Goal: Check status: Check status

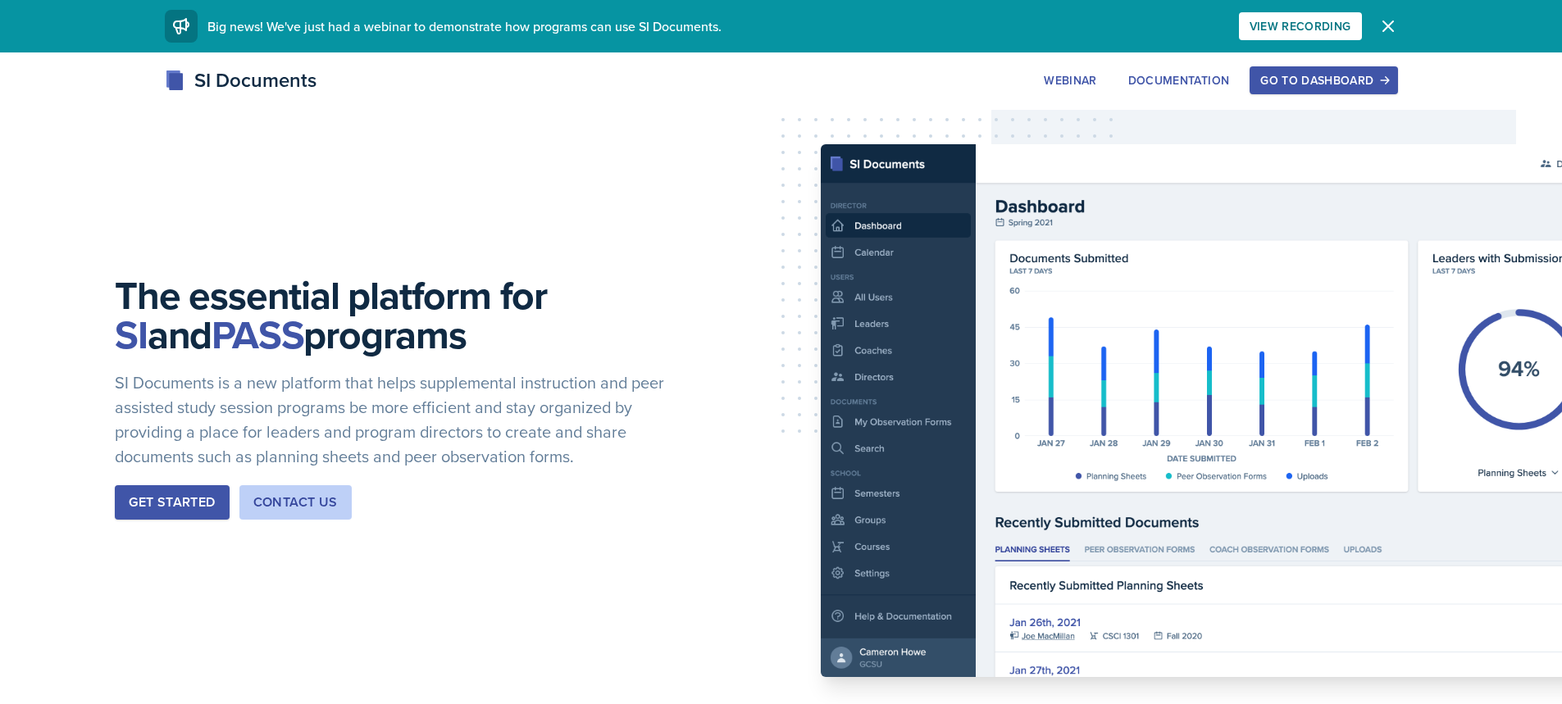
click at [1275, 82] on div "Go to Dashboard" at bounding box center [1323, 80] width 126 height 13
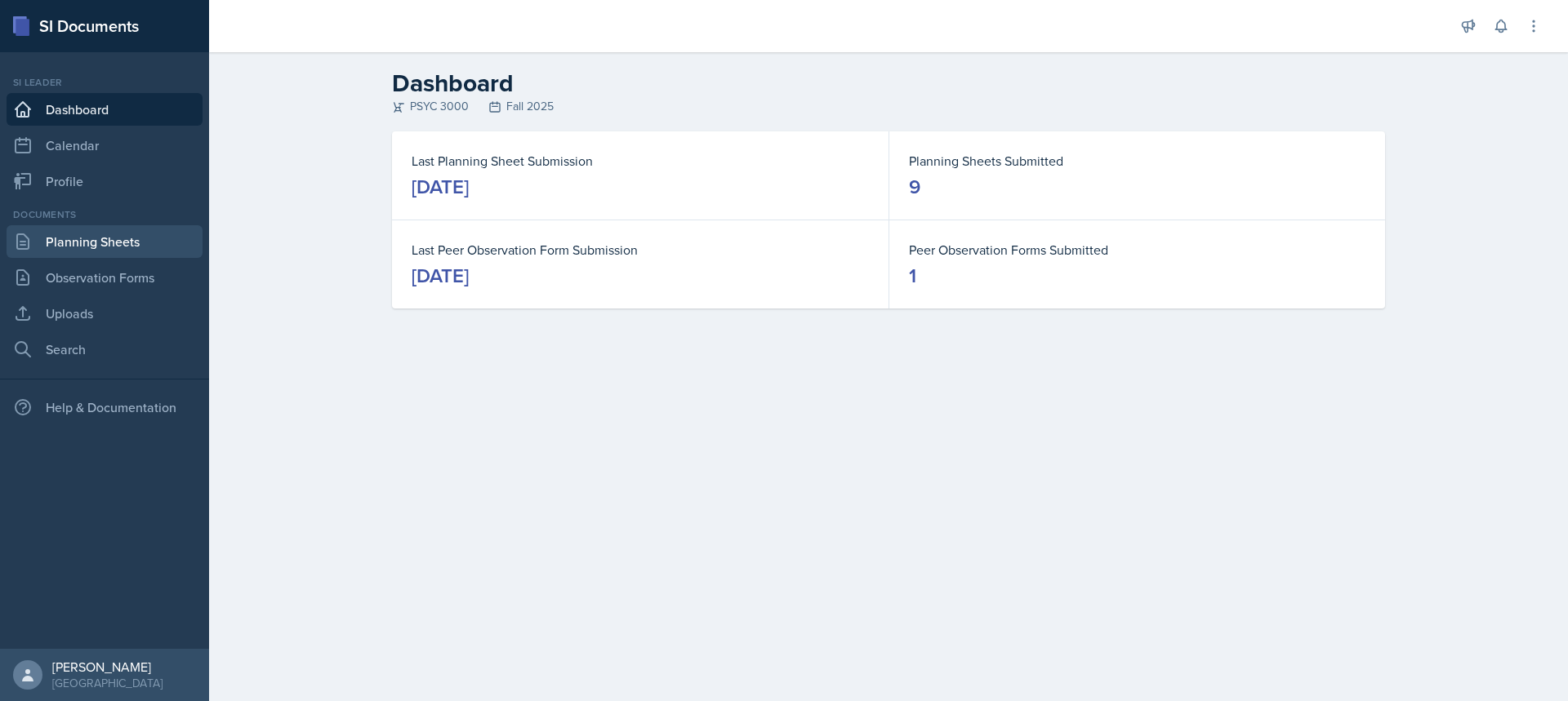
click at [147, 233] on link "Planning Sheets" at bounding box center [105, 241] width 196 height 33
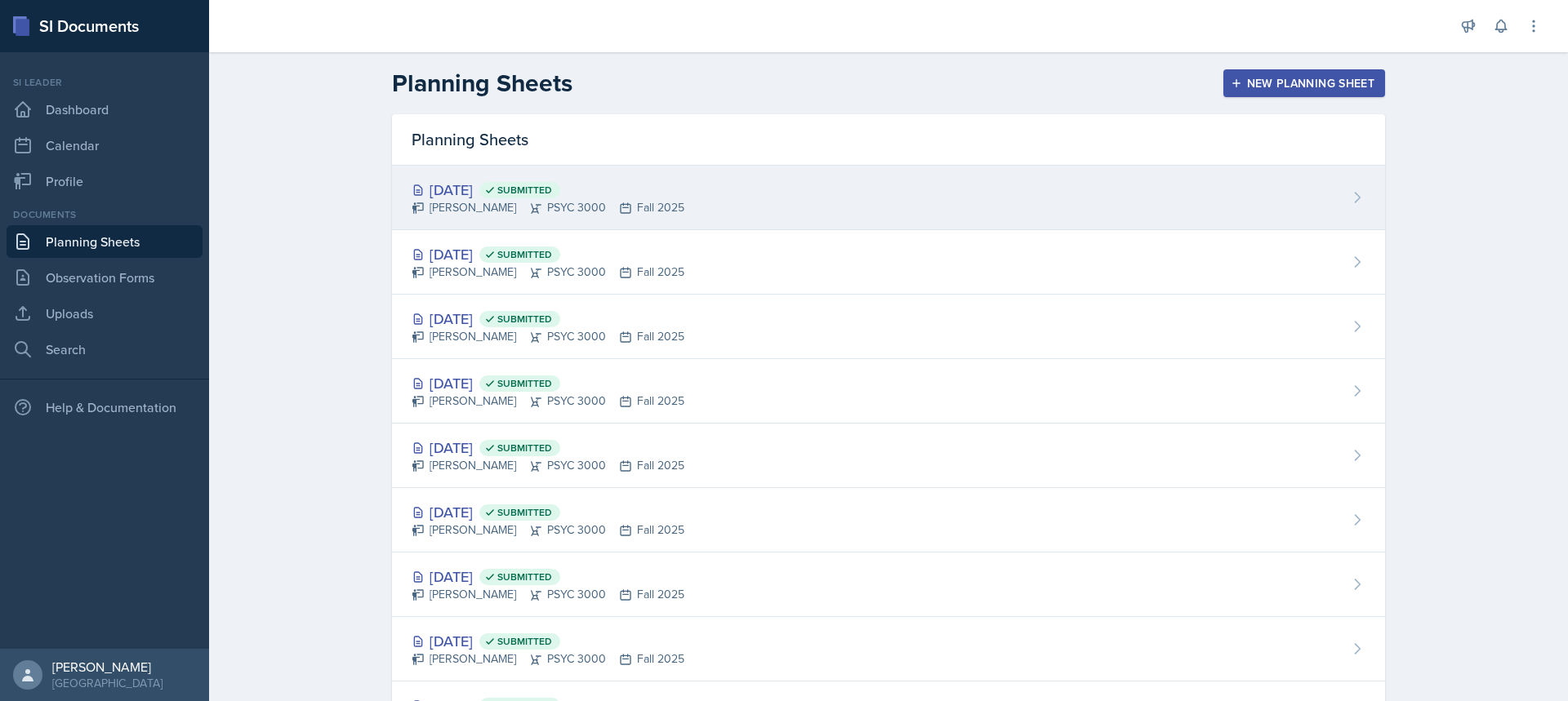
click at [787, 201] on div "[DATE] Submitted [PERSON_NAME] PSYC 3000 Fall 2025" at bounding box center [889, 197] width 993 height 65
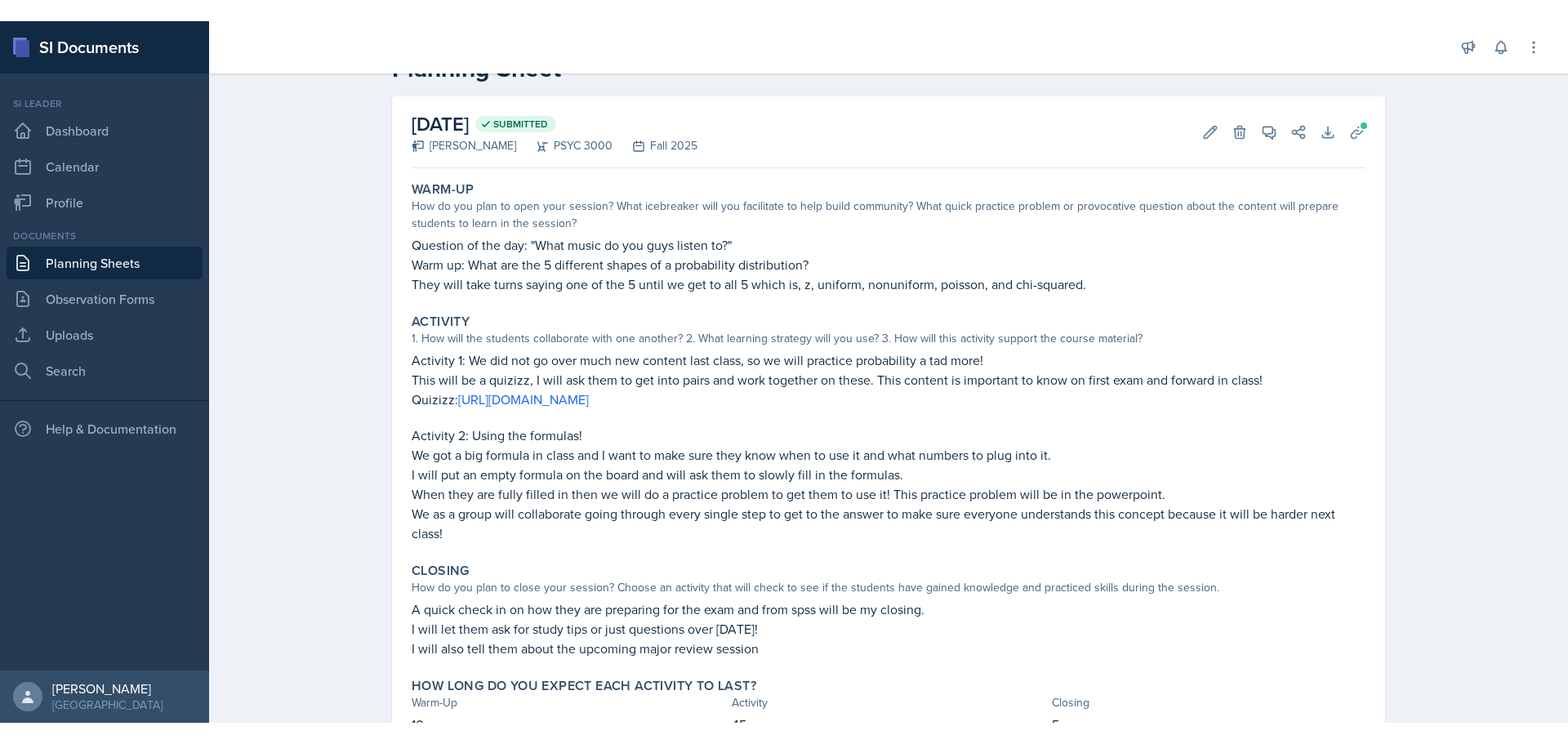
scroll to position [82, 0]
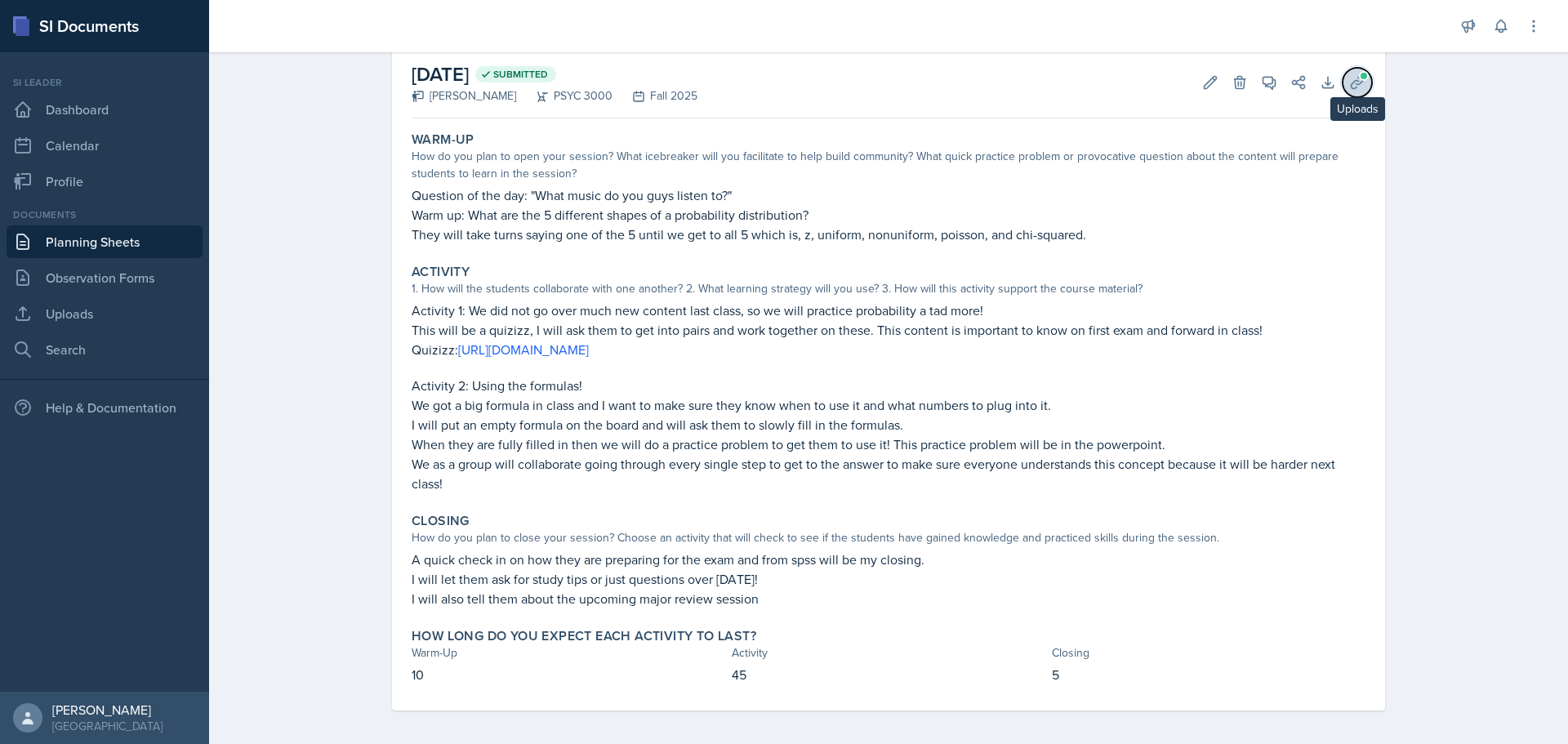
click at [1362, 73] on button "Uploads" at bounding box center [1358, 83] width 30 height 30
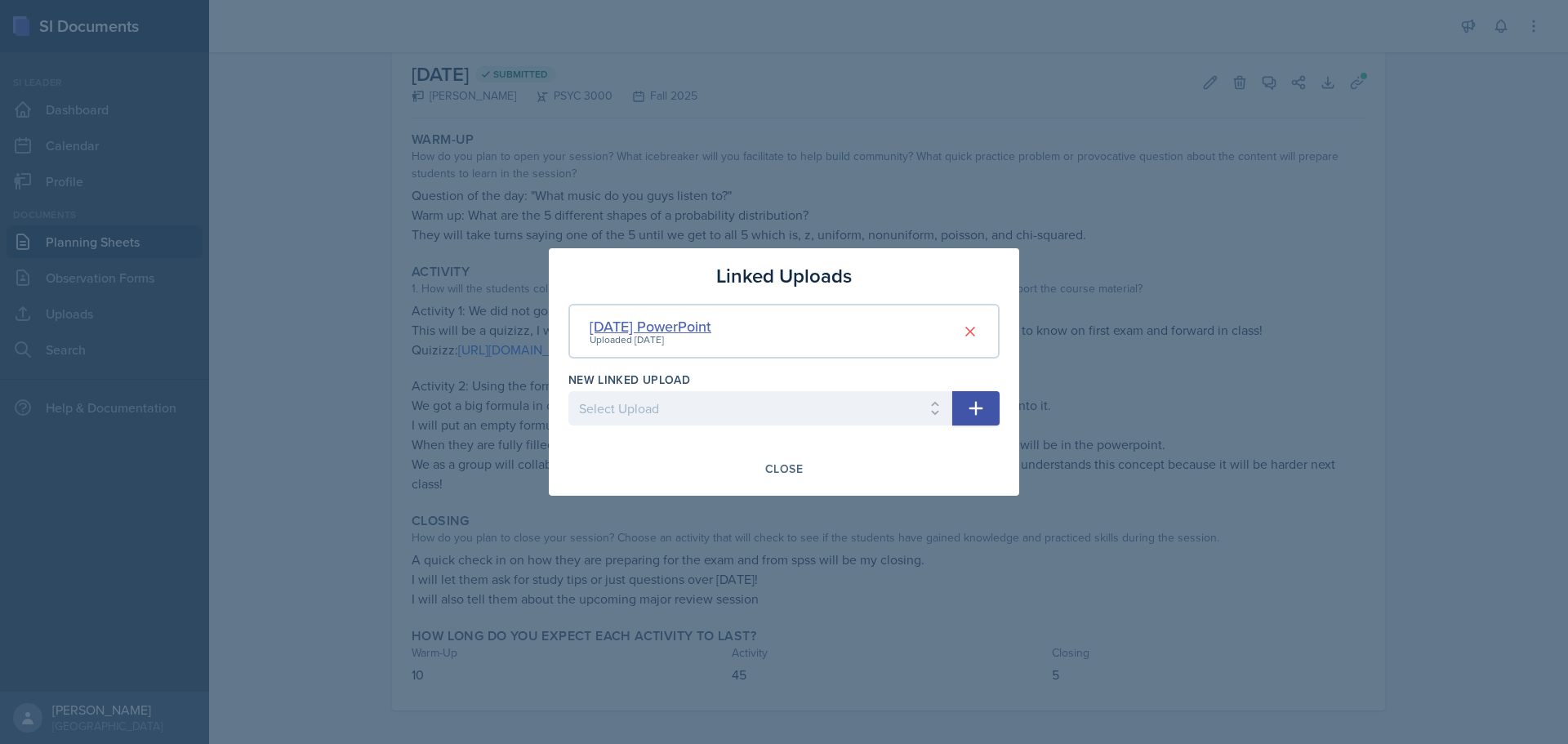
click at [703, 319] on div "[DATE] PowerPoint" at bounding box center [651, 326] width 122 height 22
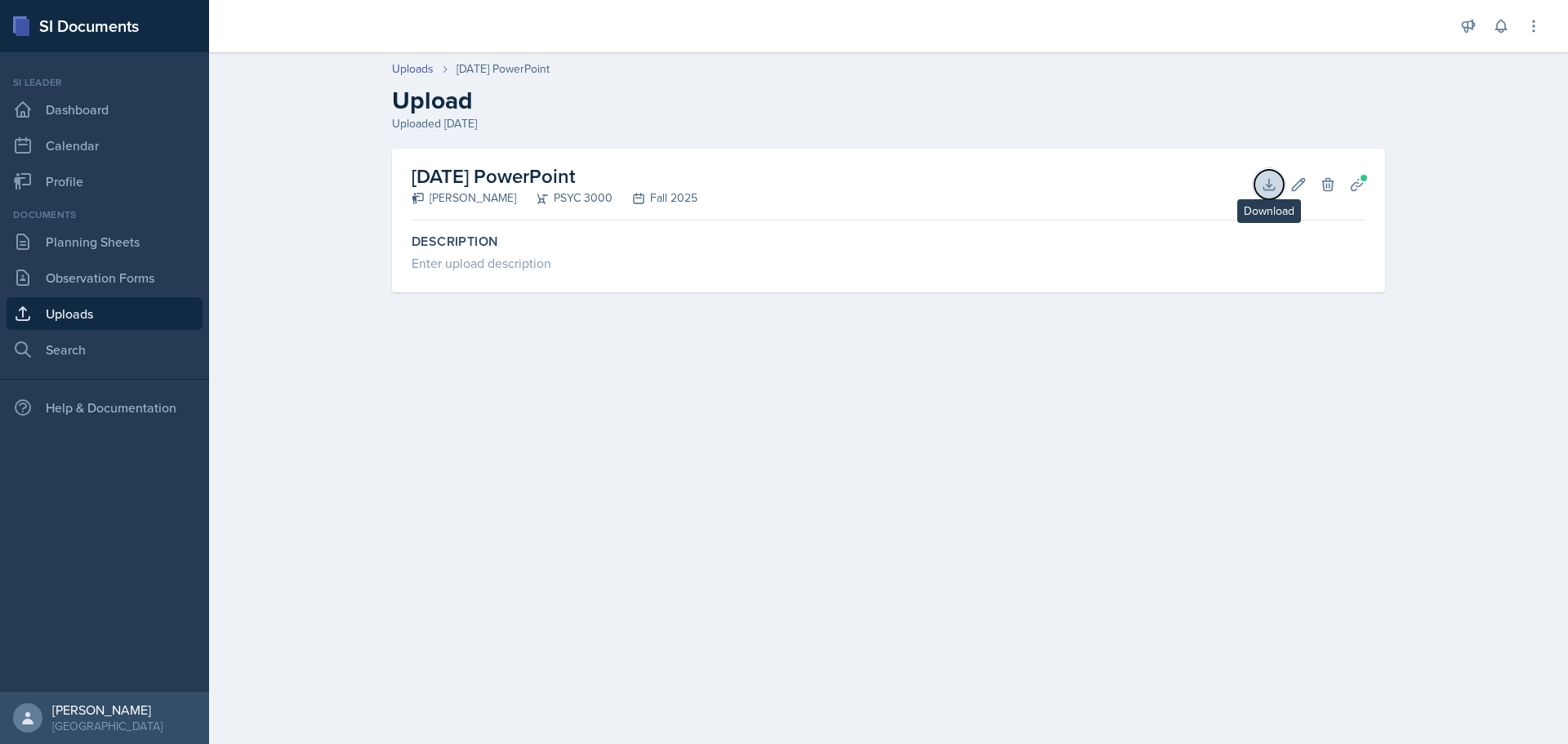
click at [1266, 177] on icon at bounding box center [1269, 184] width 16 height 16
click at [91, 243] on link "Planning Sheets" at bounding box center [105, 241] width 196 height 33
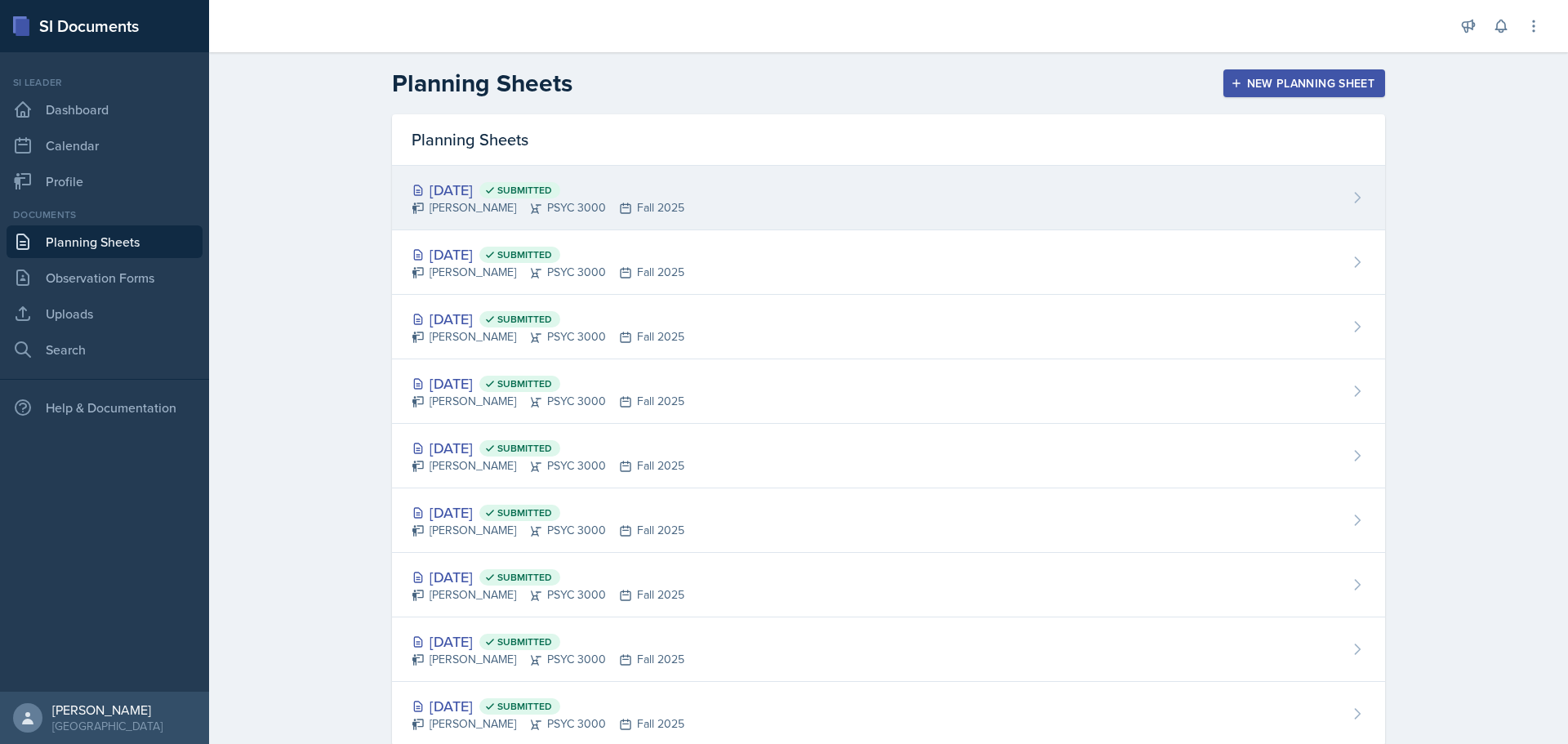
click at [628, 188] on div "[DATE] Submitted" at bounding box center [548, 190] width 273 height 22
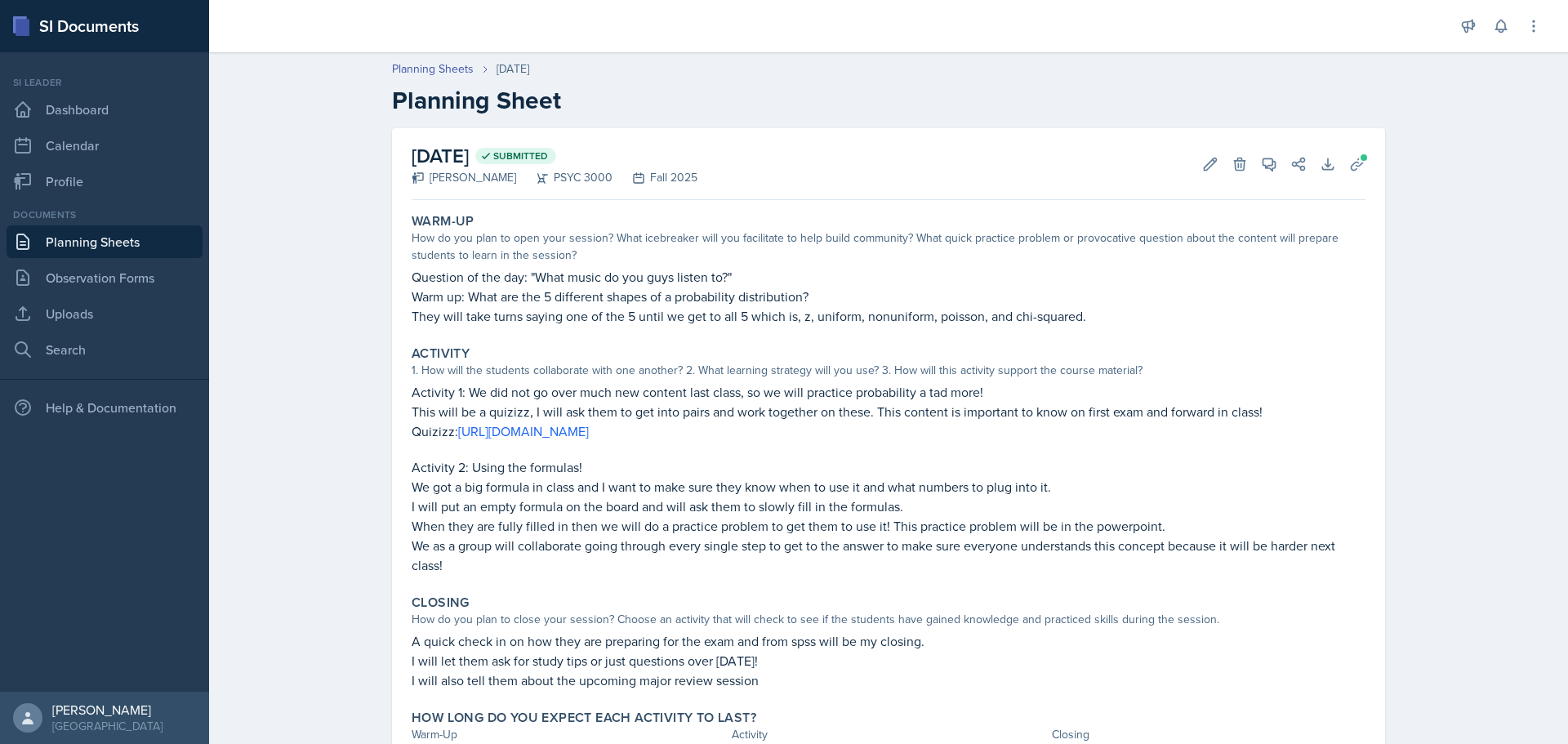
scroll to position [88, 0]
